Goal: Information Seeking & Learning: Learn about a topic

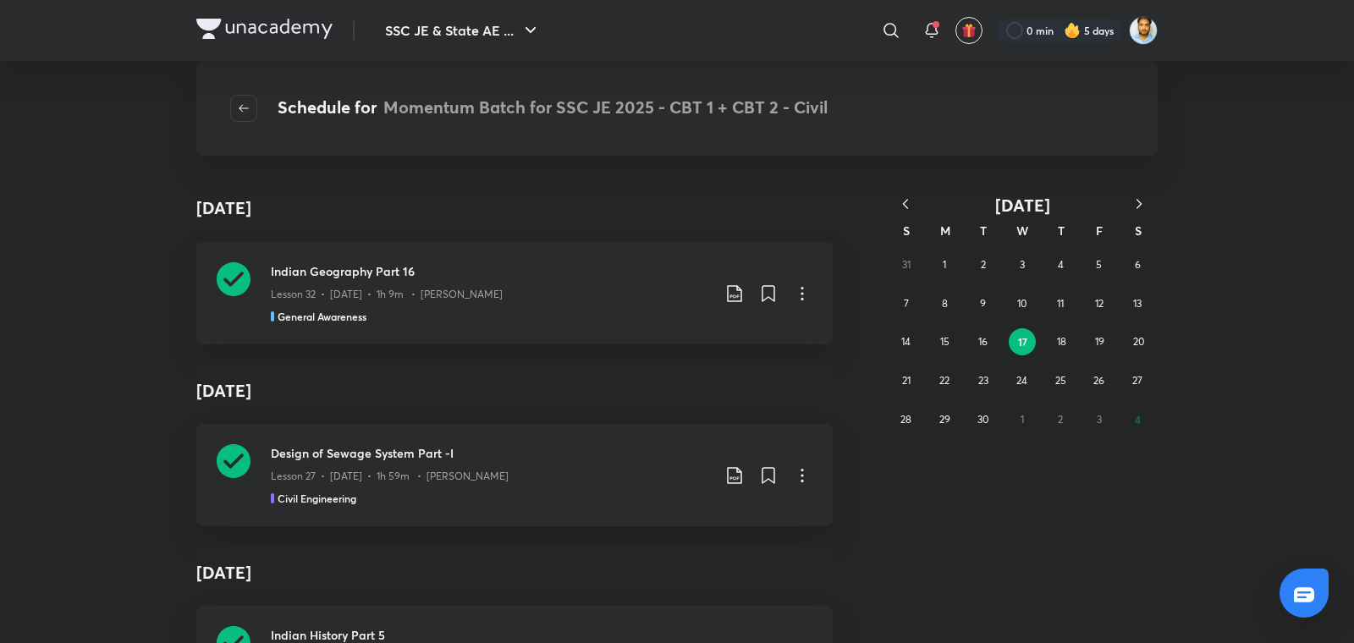
scroll to position [3187, 0]
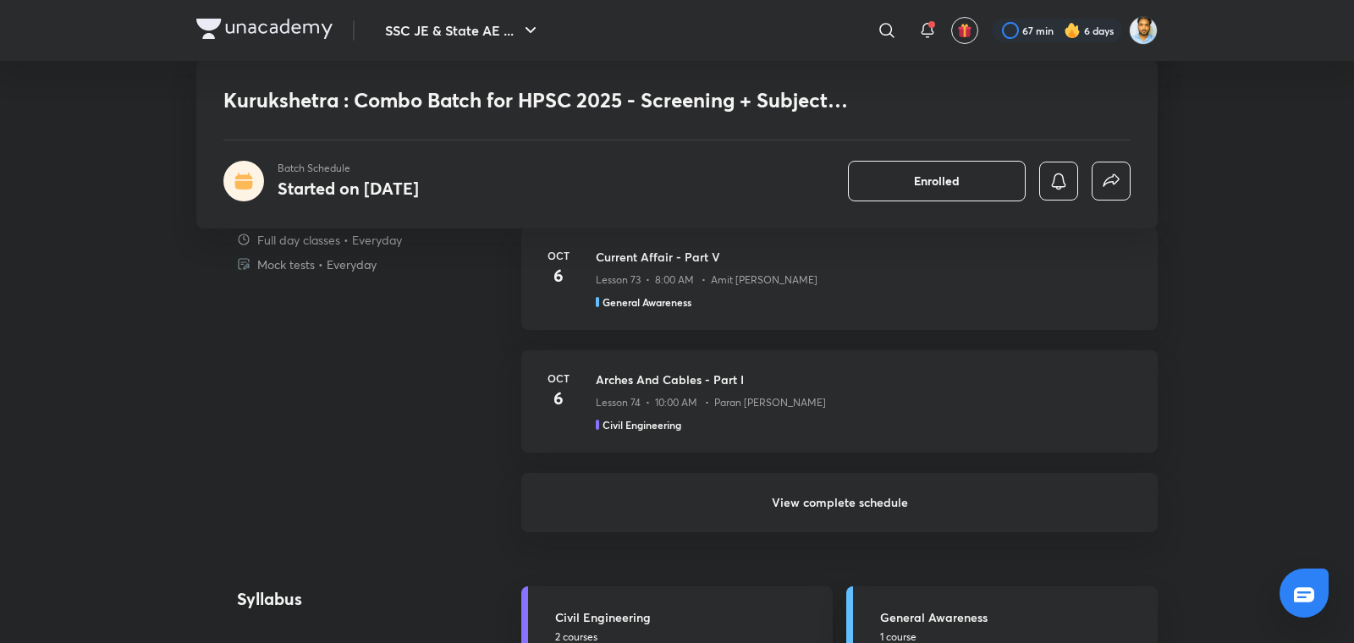
scroll to position [1334, 0]
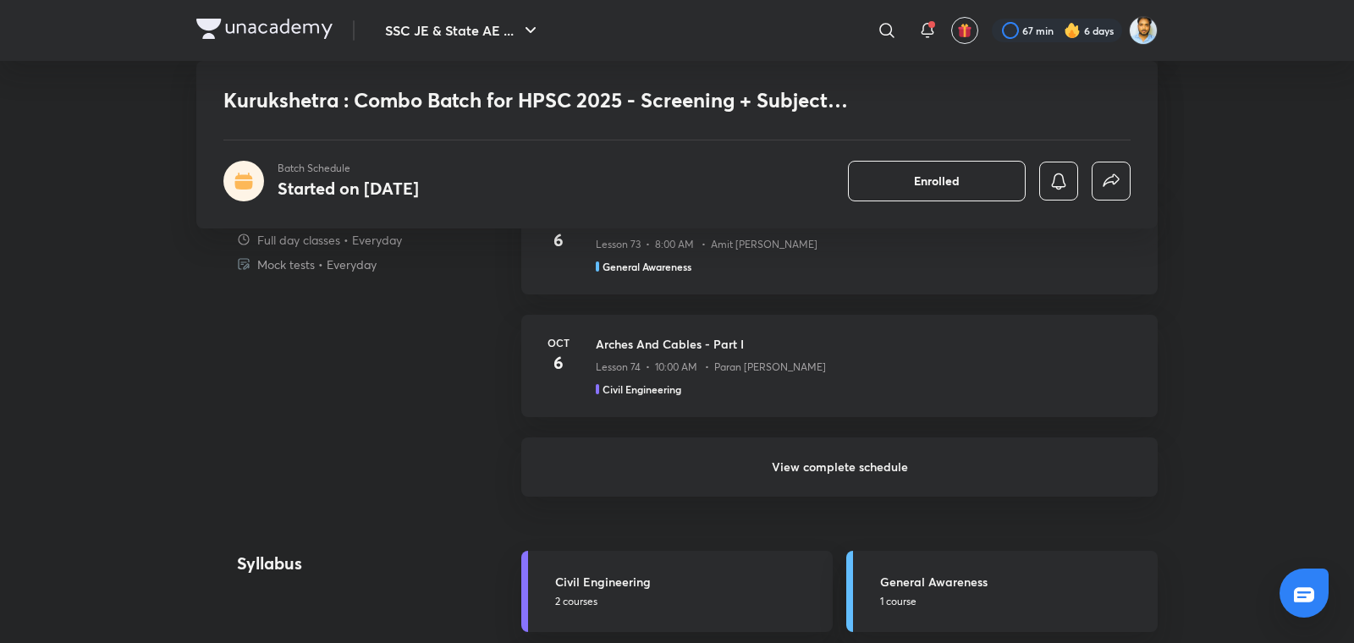
click at [862, 448] on h6 "View complete schedule" at bounding box center [839, 467] width 636 height 59
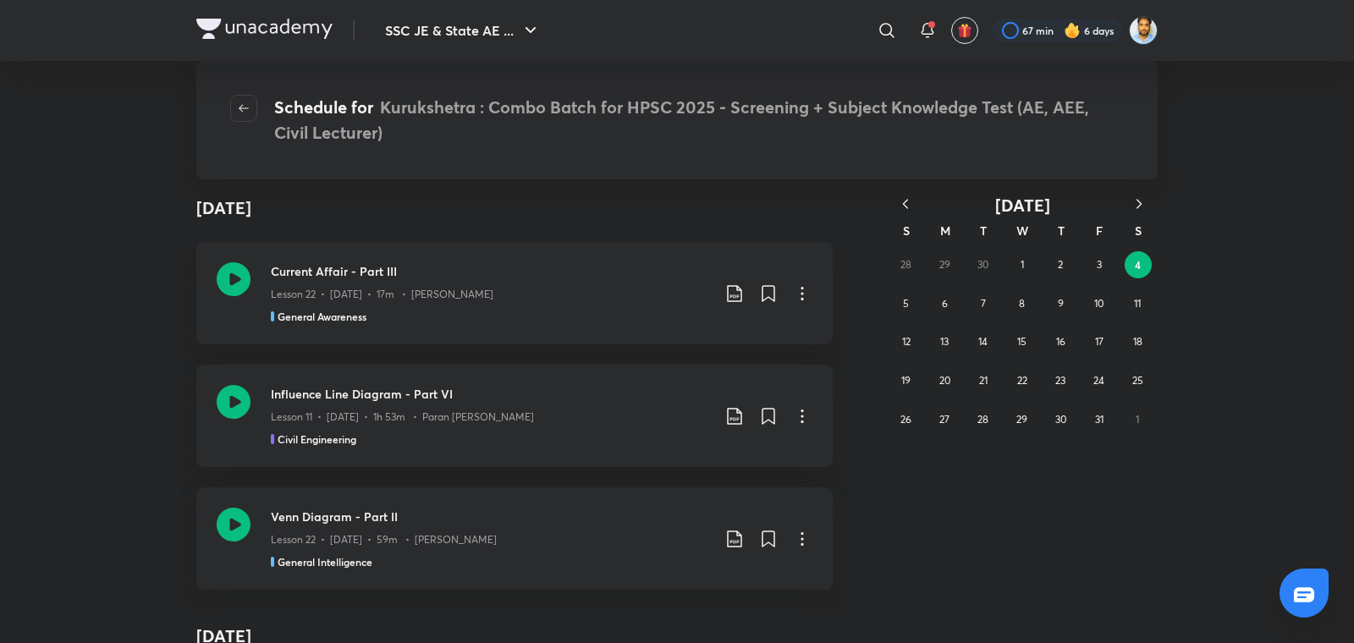
click at [906, 203] on icon "button" at bounding box center [905, 204] width 17 height 17
click at [1061, 307] on abbr "11" at bounding box center [1060, 303] width 7 height 13
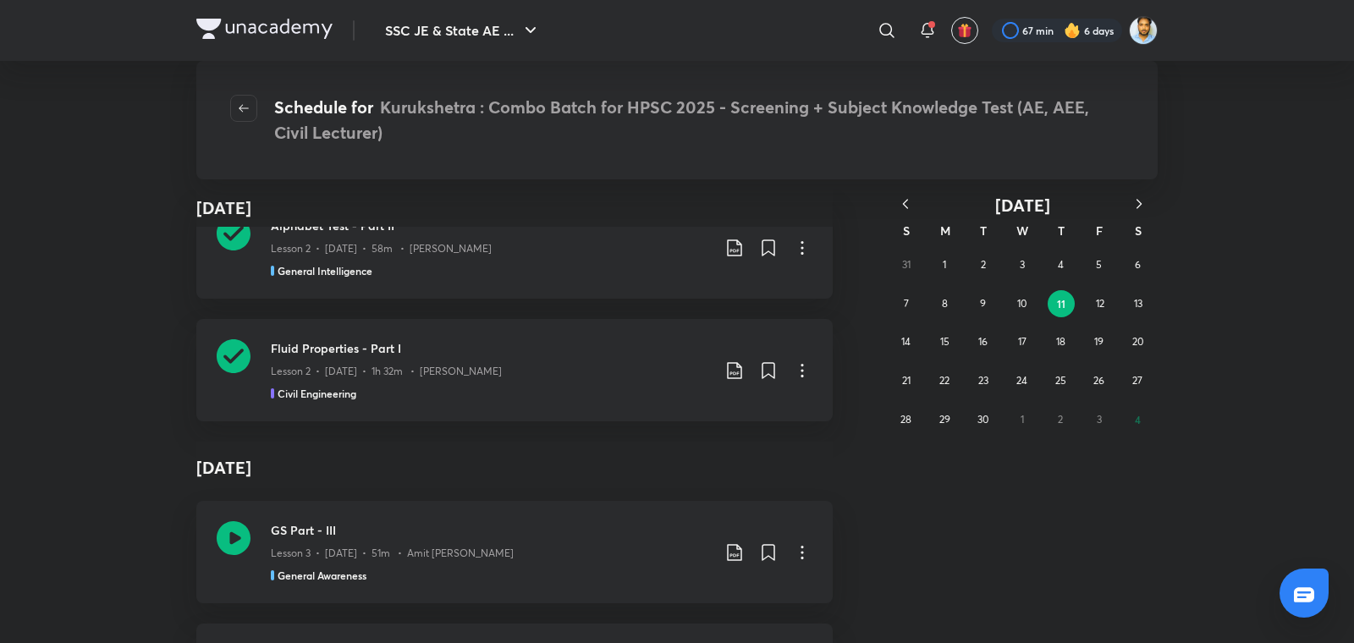
scroll to position [1331, 0]
click at [554, 373] on div "Lesson 2 • [DATE] • 1h 32m • [PERSON_NAME]" at bounding box center [491, 369] width 440 height 22
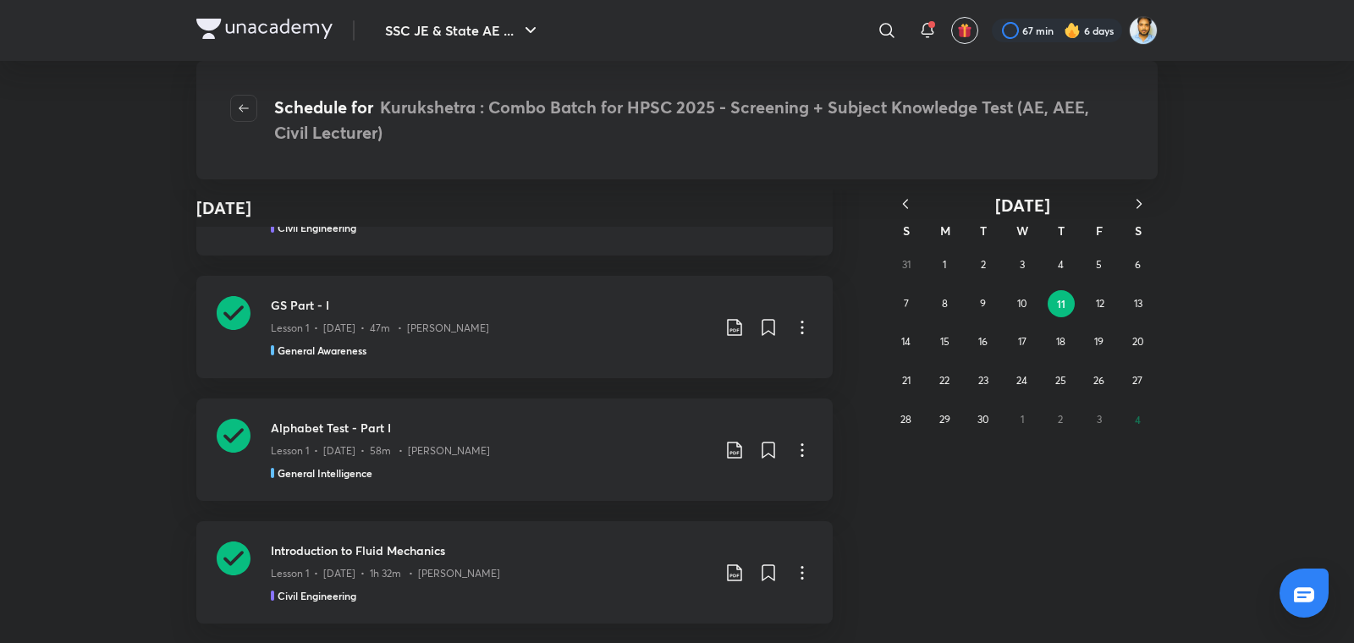
scroll to position [0, 0]
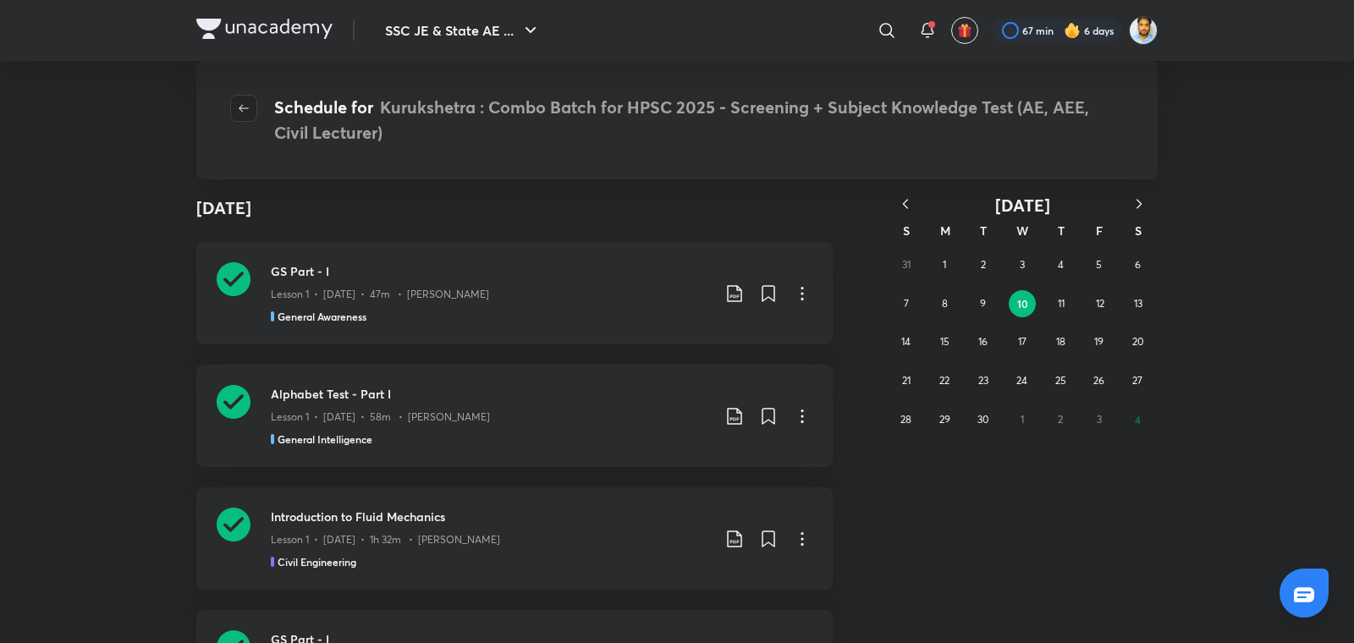
click at [249, 101] on button "button" at bounding box center [243, 108] width 27 height 27
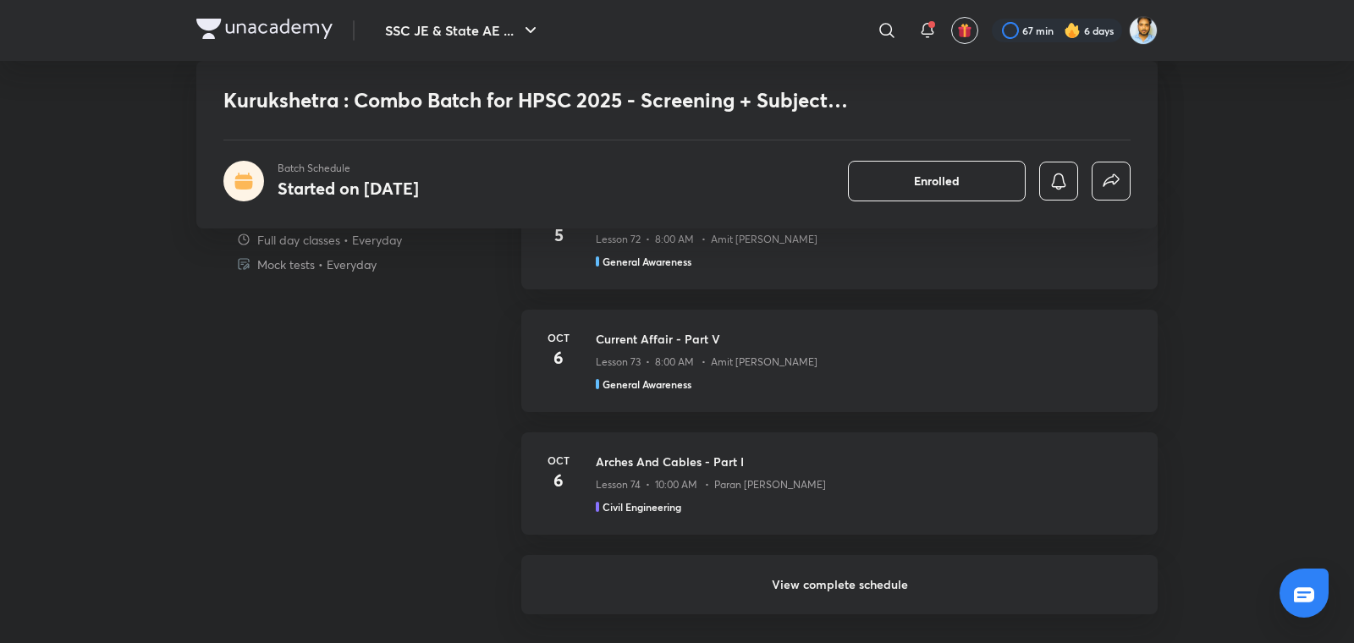
scroll to position [1217, 0]
click at [868, 563] on h6 "View complete schedule" at bounding box center [839, 583] width 636 height 59
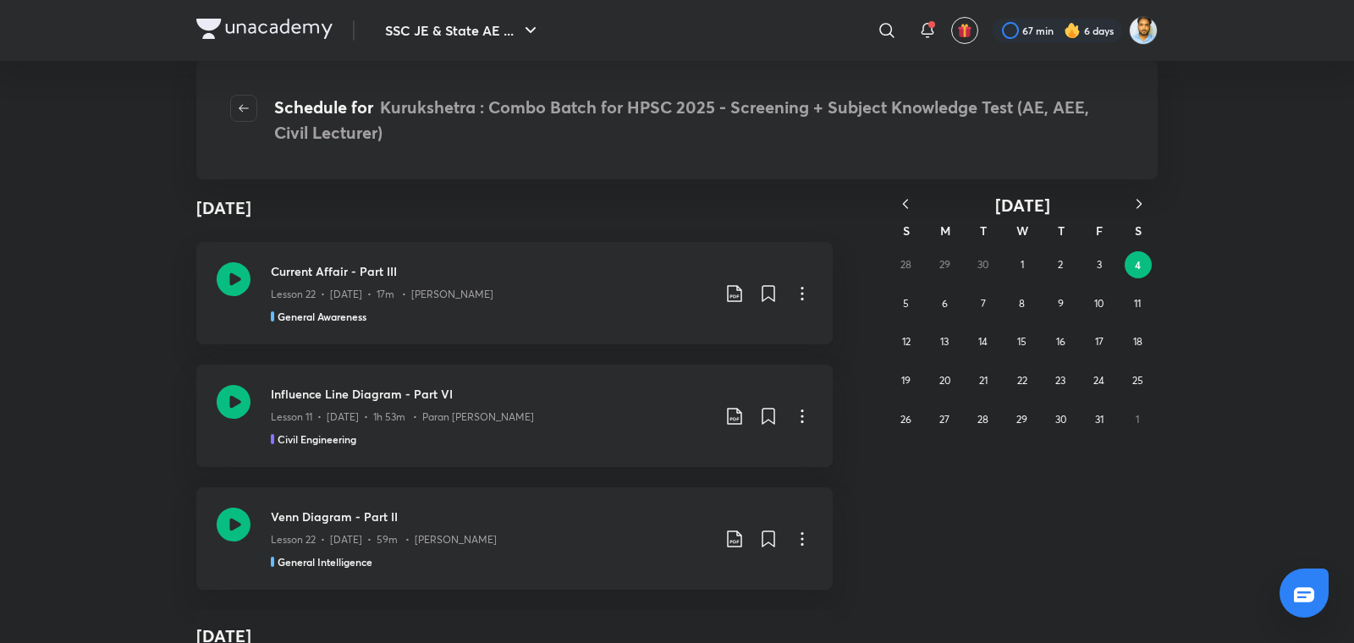
click at [897, 205] on icon "button" at bounding box center [905, 204] width 17 height 17
click at [1015, 295] on button "10" at bounding box center [1022, 303] width 27 height 27
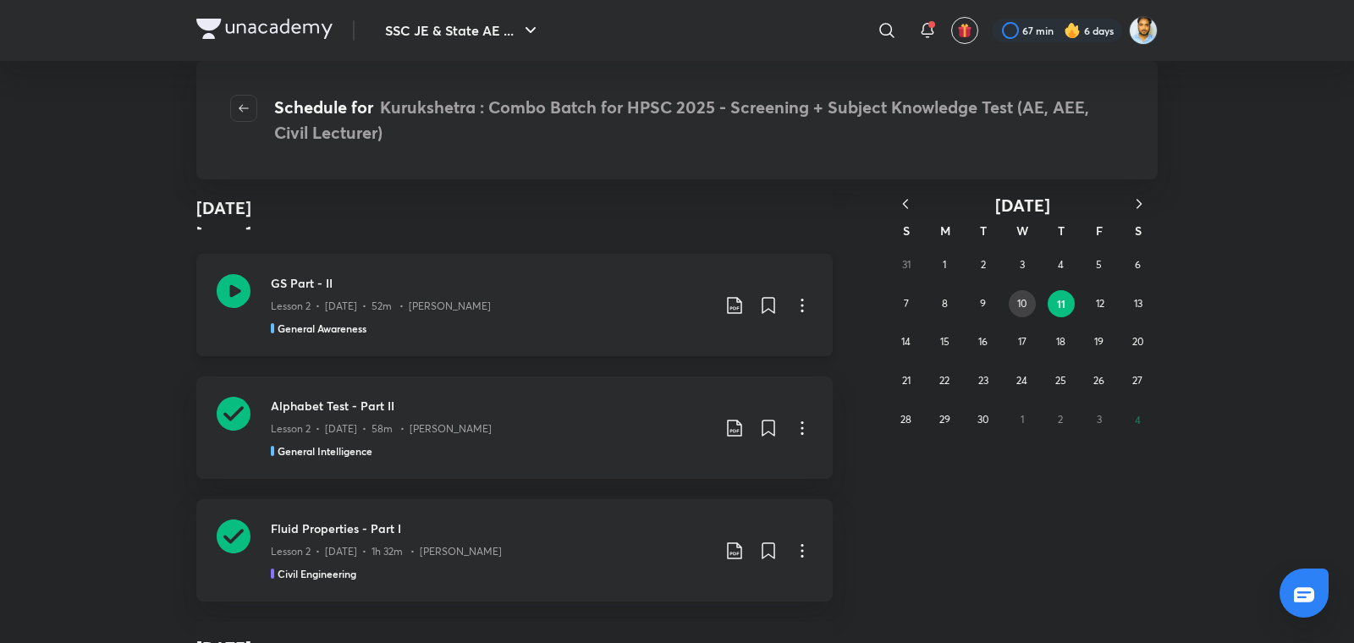
scroll to position [401, 0]
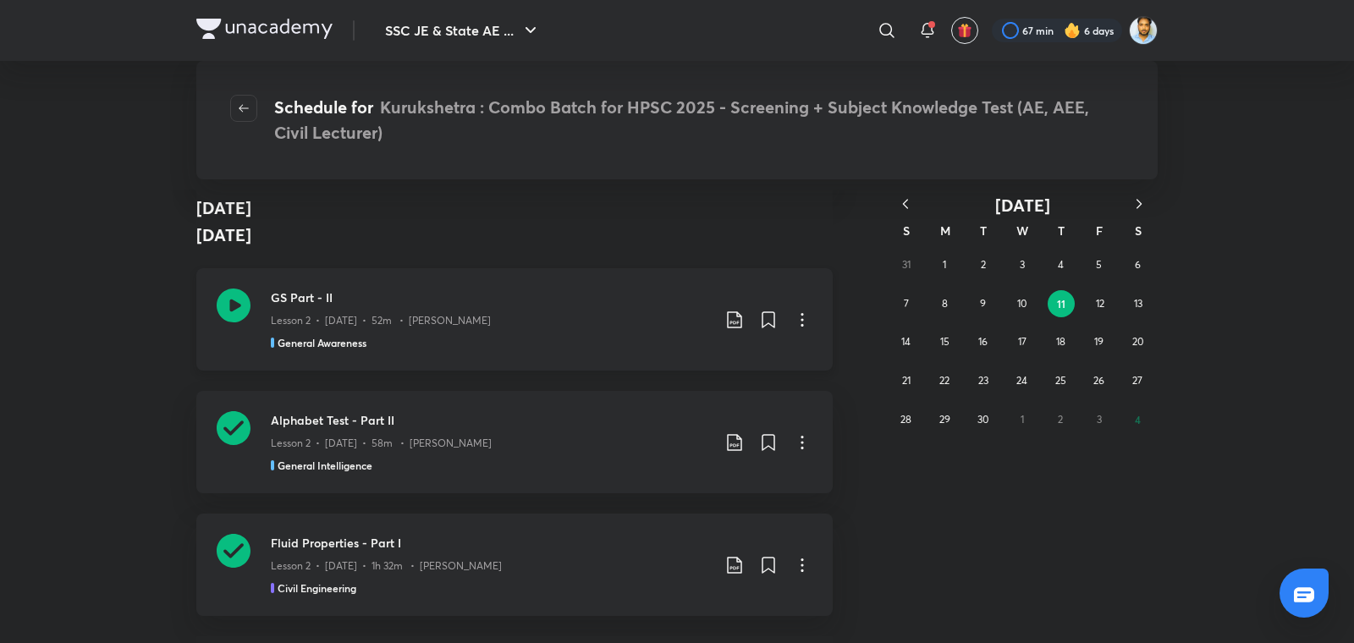
click at [442, 340] on div "General Awareness" at bounding box center [491, 342] width 440 height 15
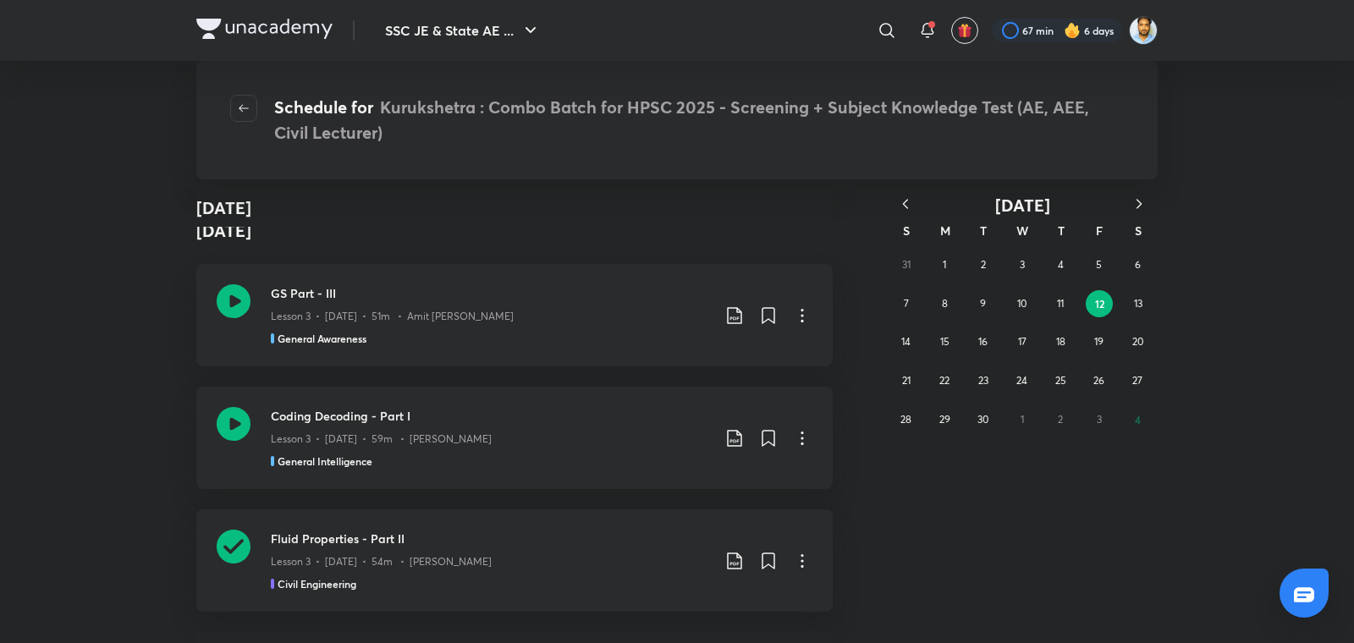
scroll to position [839, 0]
